Goal: Task Accomplishment & Management: Manage account settings

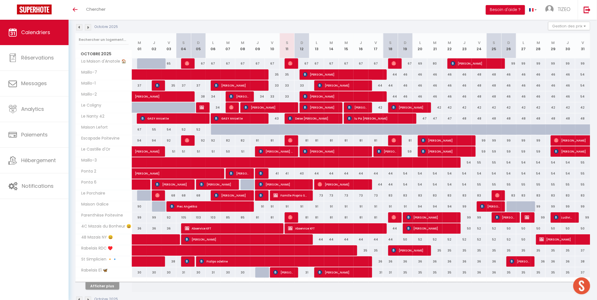
scroll to position [75, 0]
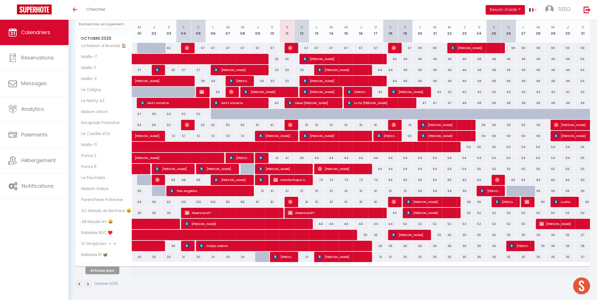
click at [408, 158] on div "54" at bounding box center [405, 158] width 15 height 10
type input "54"
type input "Dim 19 Octobre 2025"
type input "Lun 20 Octobre 2025"
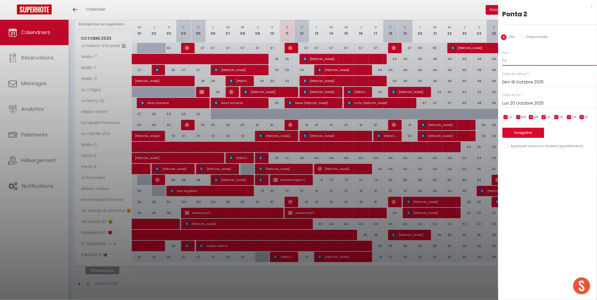
click at [510, 58] on input "54" at bounding box center [550, 61] width 95 height 10
type input "53"
click at [514, 134] on button "Enregistrer" at bounding box center [524, 133] width 42 height 10
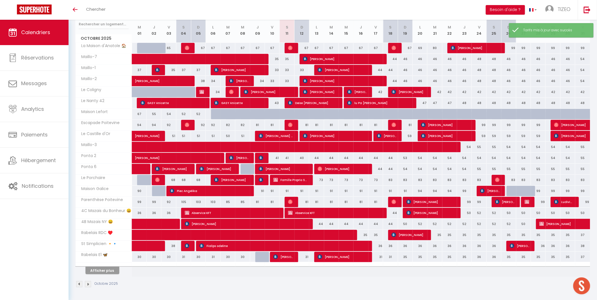
click at [408, 169] on div "54" at bounding box center [405, 169] width 15 height 10
type input "54"
type input "Dim 19 Octobre 2025"
type input "Lun 20 Octobre 2025"
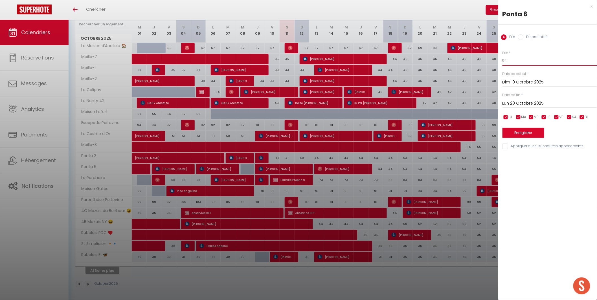
click at [512, 63] on input "54" at bounding box center [550, 61] width 95 height 10
type input "53"
click at [515, 133] on button "Enregistrer" at bounding box center [524, 133] width 42 height 10
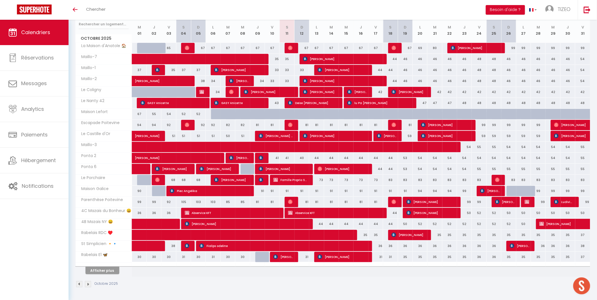
click at [510, 47] on div "99" at bounding box center [508, 48] width 15 height 10
type input "99"
type input "Dim 26 Octobre 2025"
type input "Lun 27 Octobre 2025"
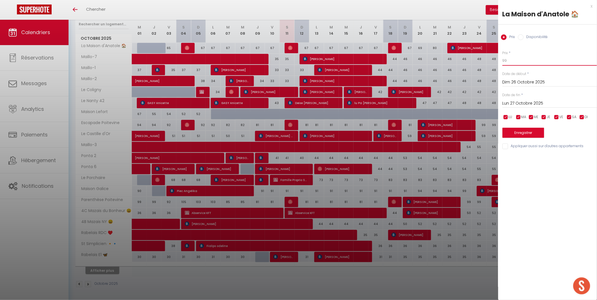
click at [513, 61] on input "99" at bounding box center [550, 61] width 95 height 10
type input "98"
click at [522, 134] on button "Enregistrer" at bounding box center [524, 133] width 42 height 10
